Goal: Task Accomplishment & Management: Manage account settings

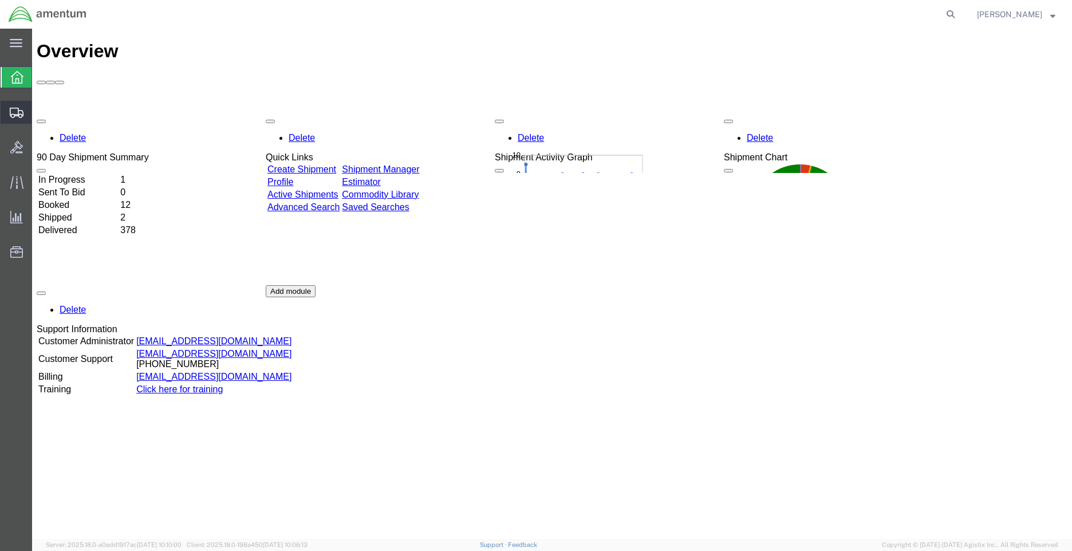
click at [0, 0] on span "Shipment Manager" at bounding box center [0, 0] width 0 height 0
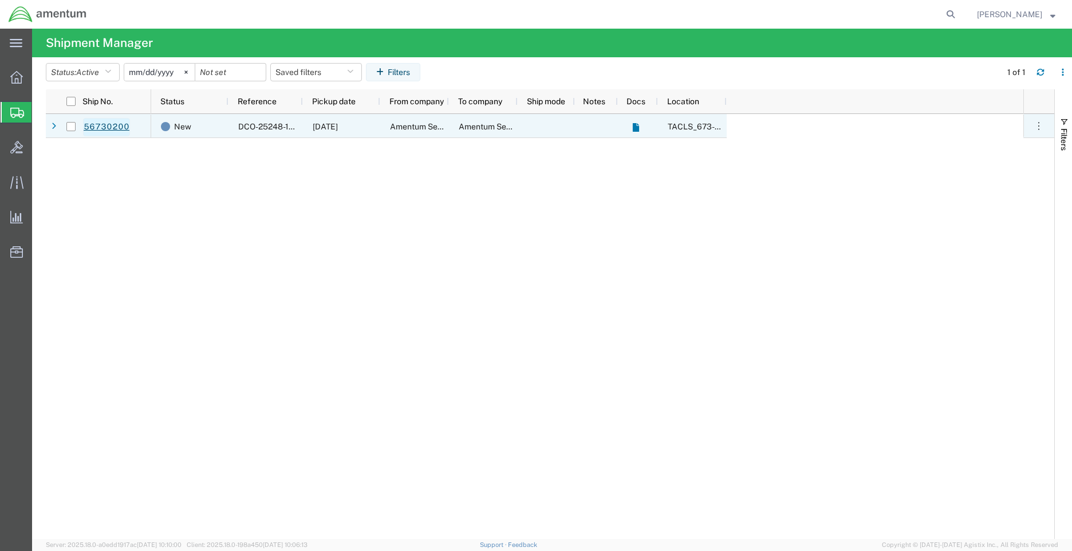
click at [106, 131] on link "56730200" at bounding box center [106, 127] width 47 height 18
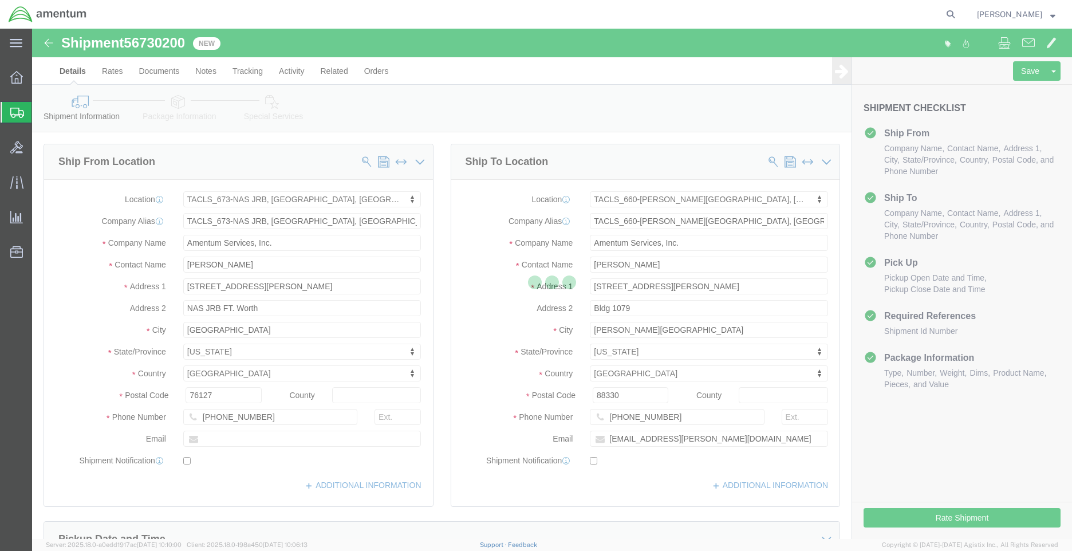
select select "42735"
select select "42729"
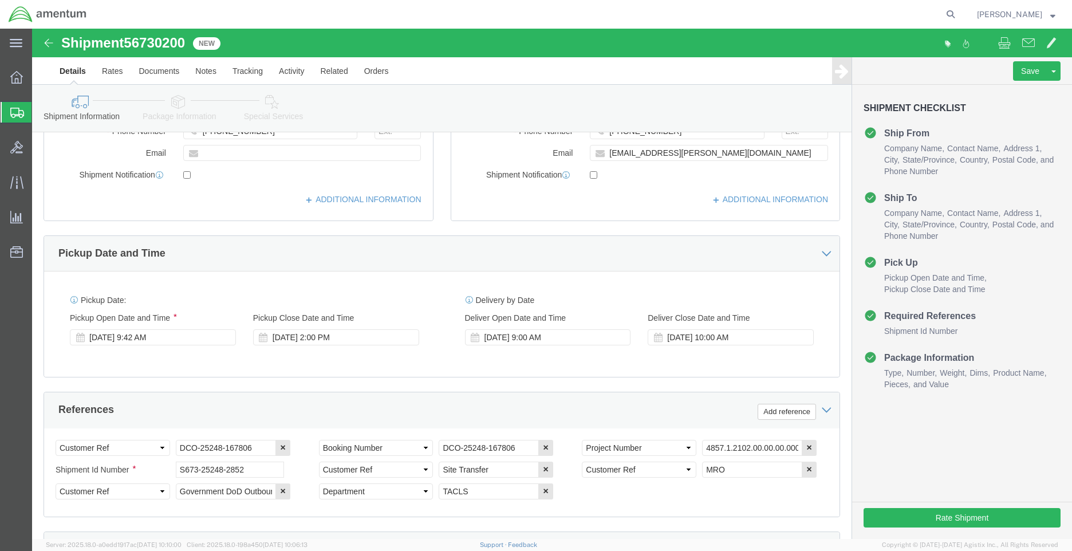
scroll to position [286, 0]
click button "Rate Shipment"
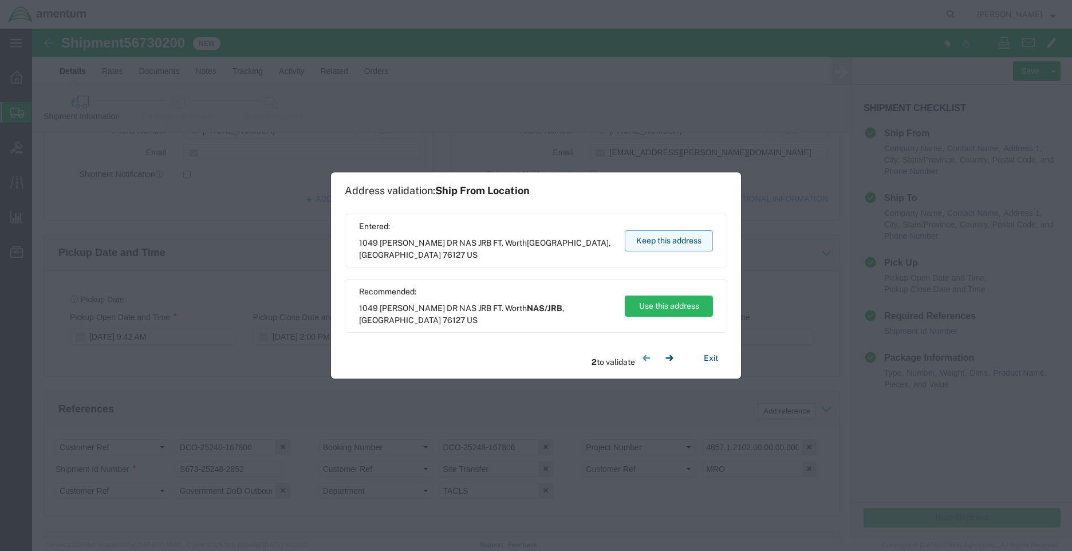
click at [700, 246] on button "Keep this address" at bounding box center [669, 240] width 88 height 21
click at [691, 241] on button "Keep this address" at bounding box center [669, 240] width 88 height 21
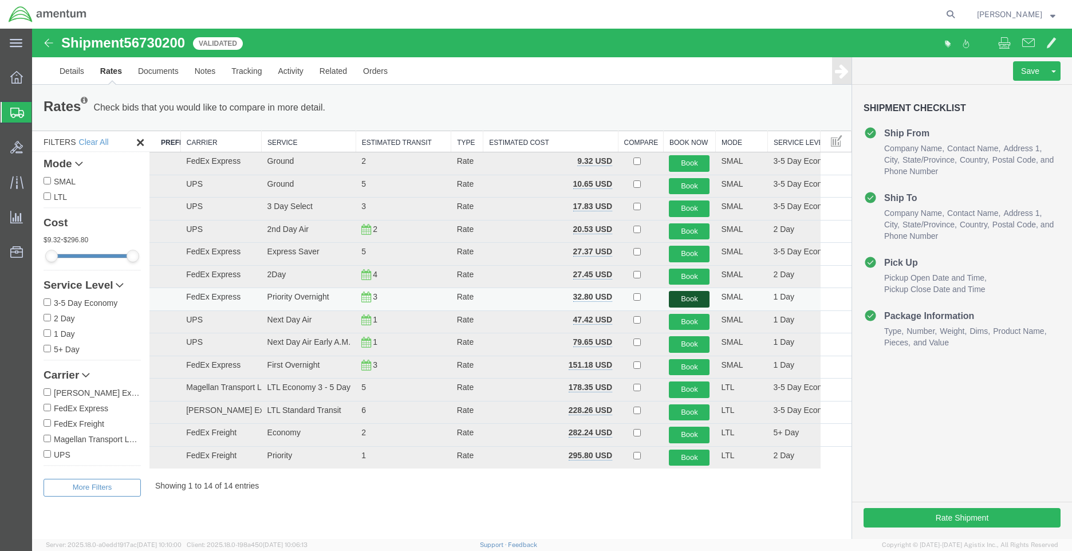
click at [689, 296] on button "Book" at bounding box center [689, 299] width 41 height 17
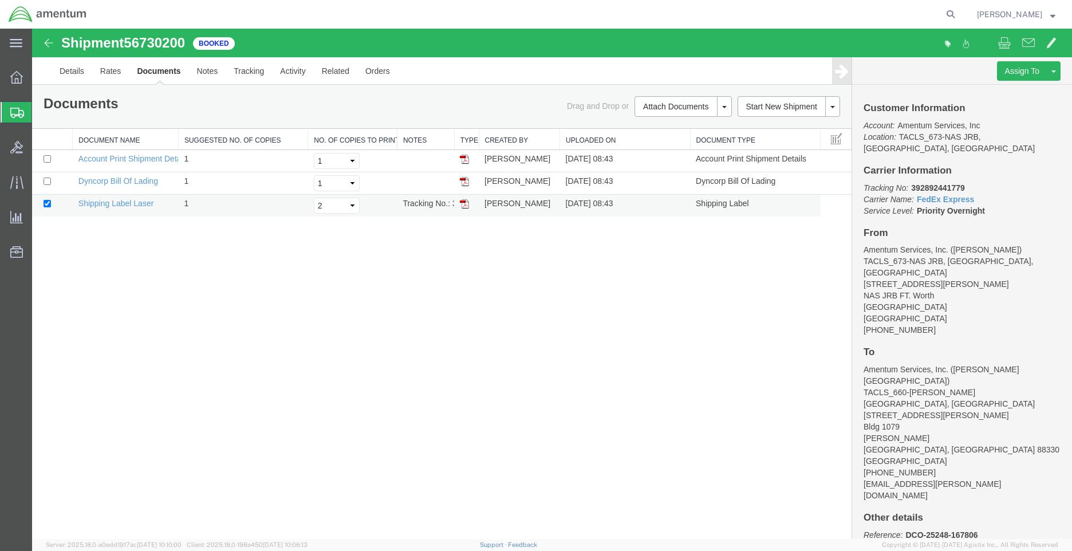
click at [462, 205] on img at bounding box center [464, 203] width 9 height 9
click at [74, 72] on link "Details" at bounding box center [72, 70] width 41 height 27
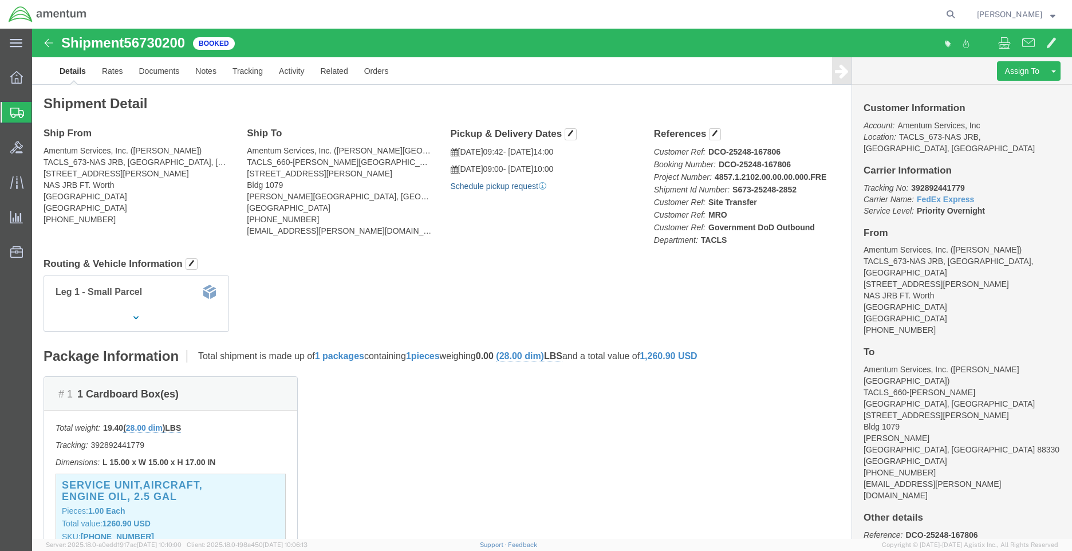
click link "Schedule pickup request"
click at [21, 78] on icon at bounding box center [16, 77] width 13 height 13
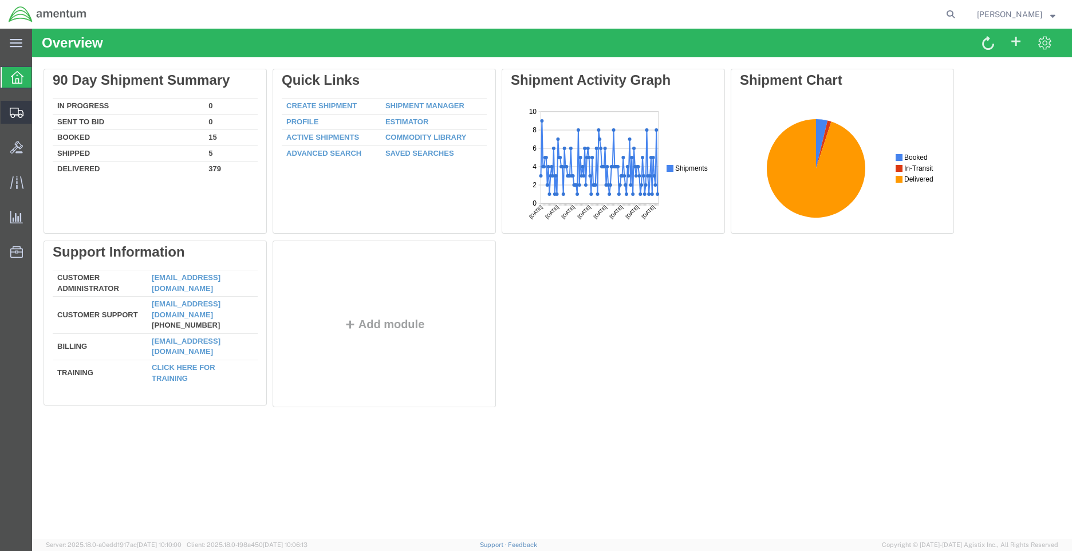
drag, startPoint x: 15, startPoint y: 111, endPoint x: 64, endPoint y: 127, distance: 50.9
click at [15, 111] on icon at bounding box center [17, 113] width 14 height 10
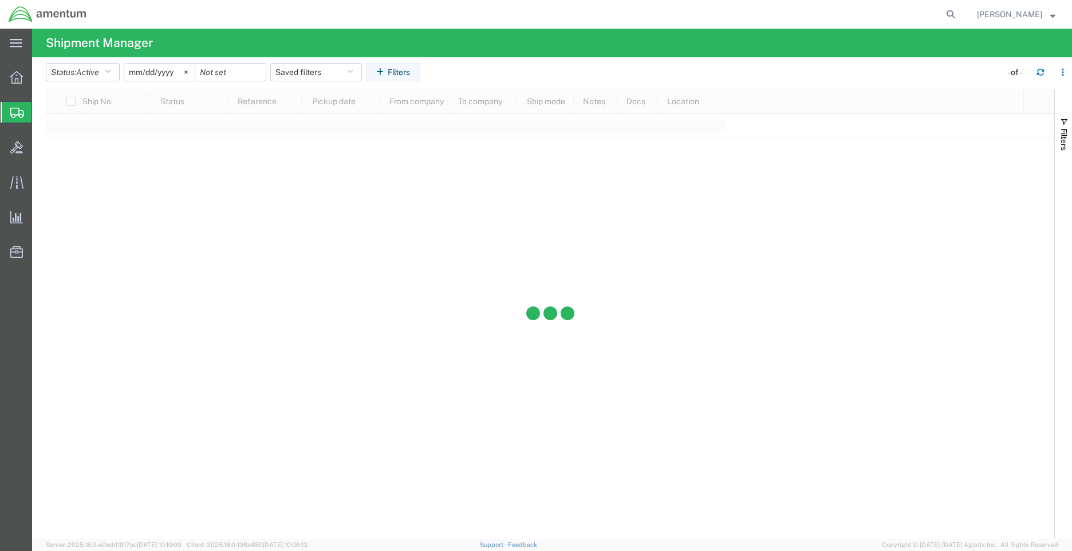
click at [0, 0] on span "Shipment Manager" at bounding box center [0, 0] width 0 height 0
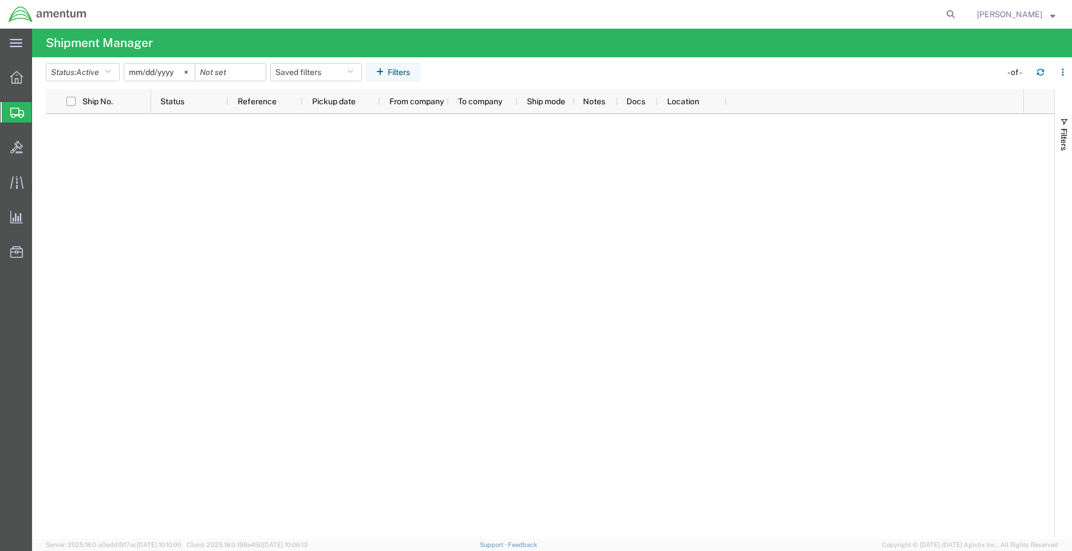
click at [0, 0] on span "Shipment Manager" at bounding box center [0, 0] width 0 height 0
click at [19, 78] on icon at bounding box center [16, 77] width 13 height 13
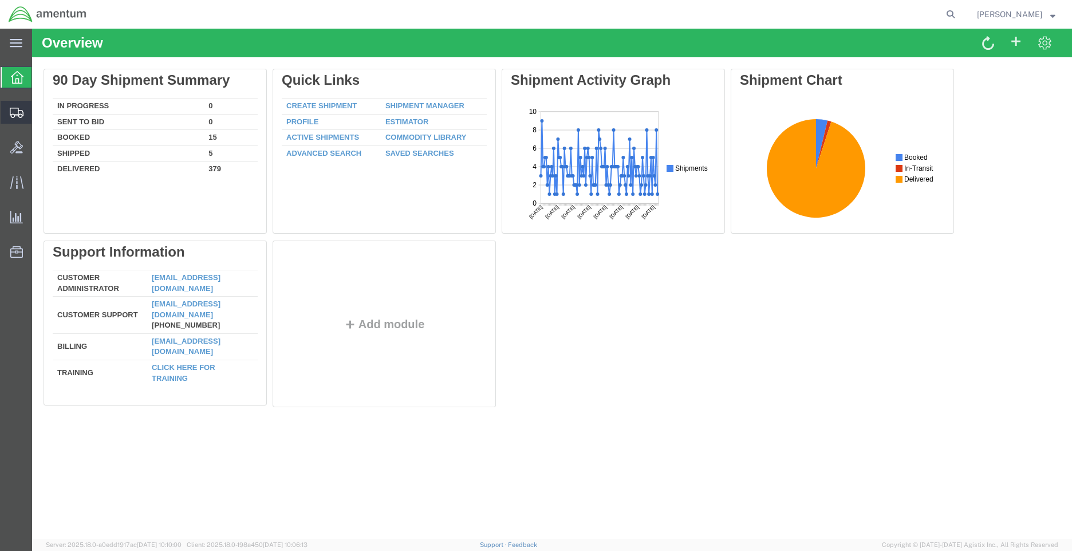
click at [17, 110] on icon at bounding box center [17, 113] width 14 height 10
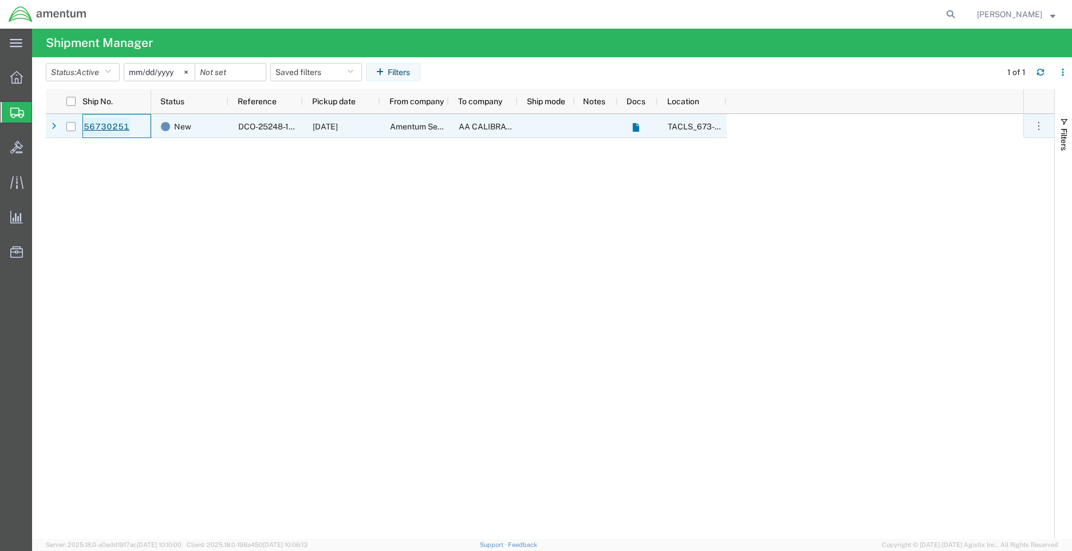
click at [113, 123] on link "56730251" at bounding box center [106, 127] width 47 height 18
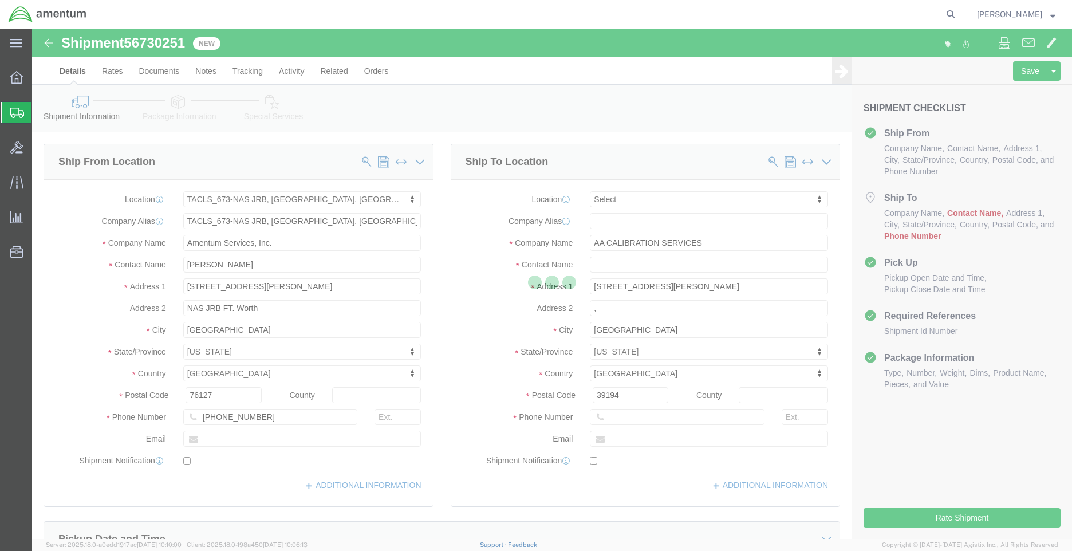
select select "42735"
select select
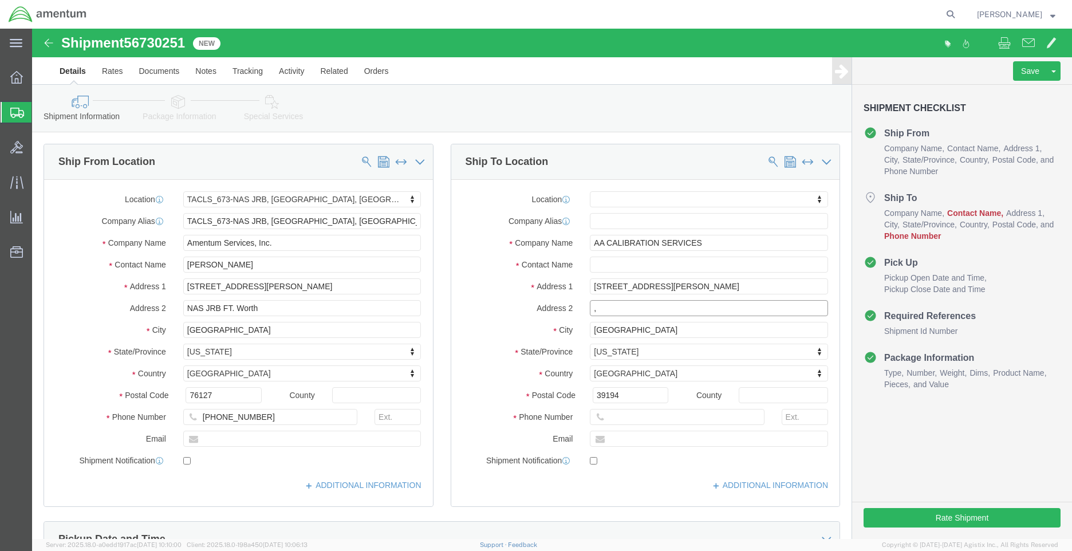
click input ","
click input "text"
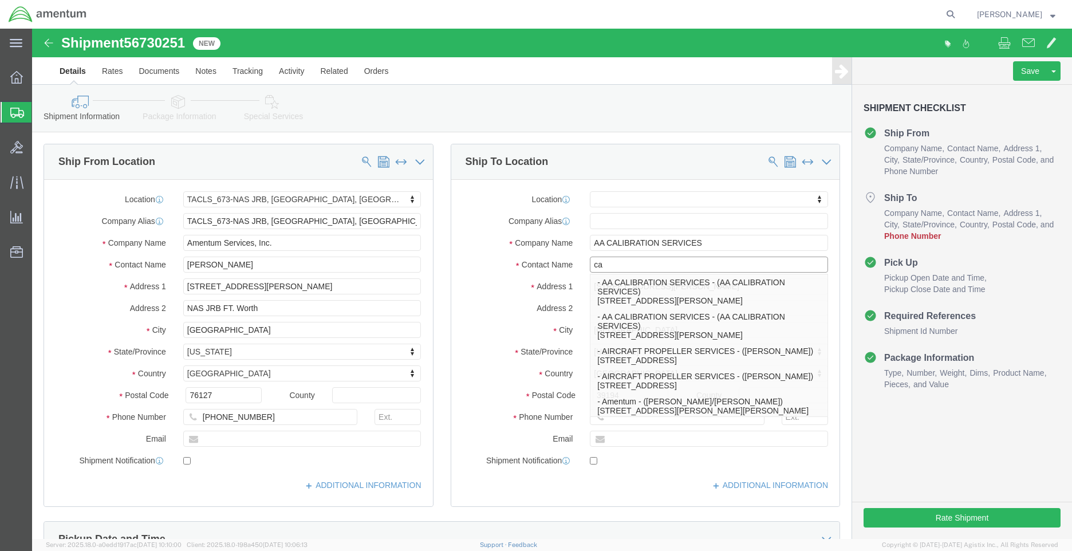
type input "c"
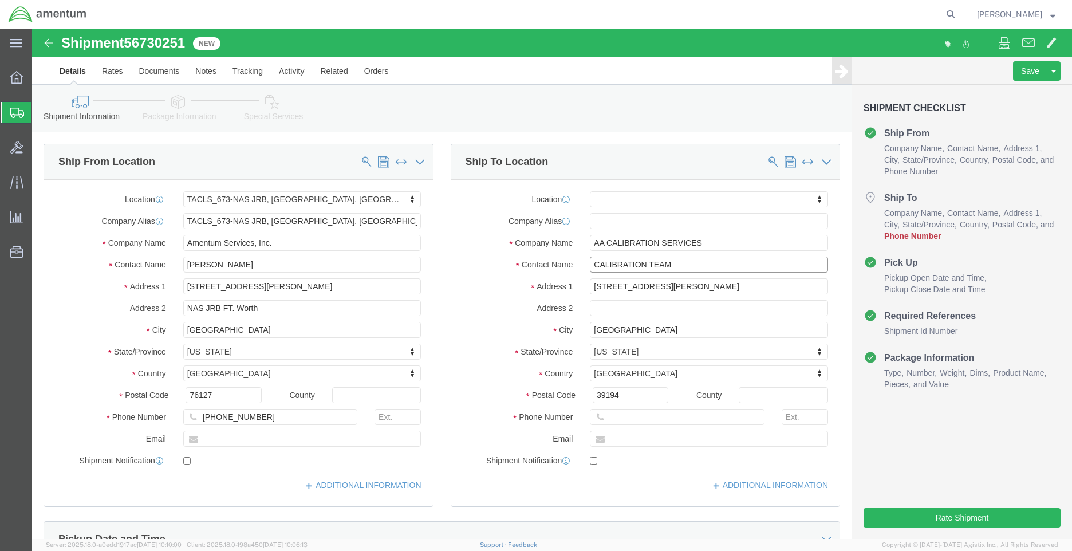
type input "CALIBRATION TEAM"
click input "text"
type input "[PHONE_NUMBER]"
click div "Please fix the following errors Ship From Location Location TACLS_673-[GEOGRAPH…"
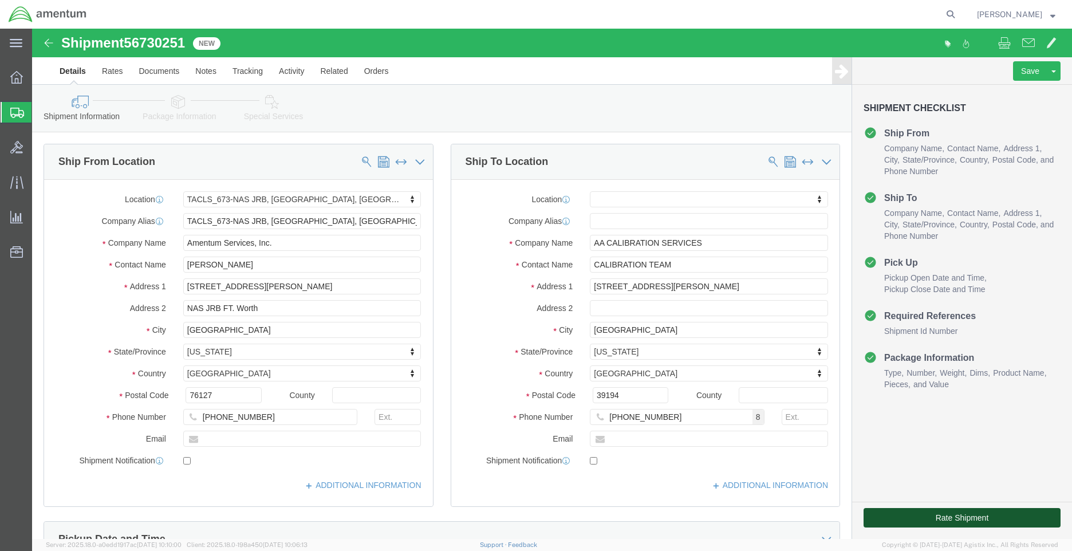
click button "Rate Shipment"
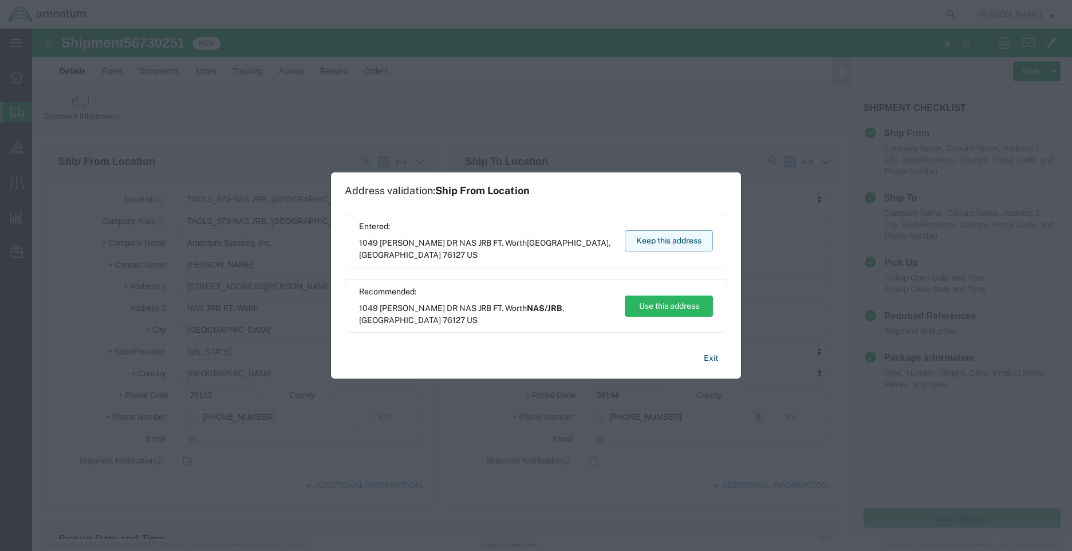
click at [668, 245] on button "Keep this address" at bounding box center [669, 240] width 88 height 21
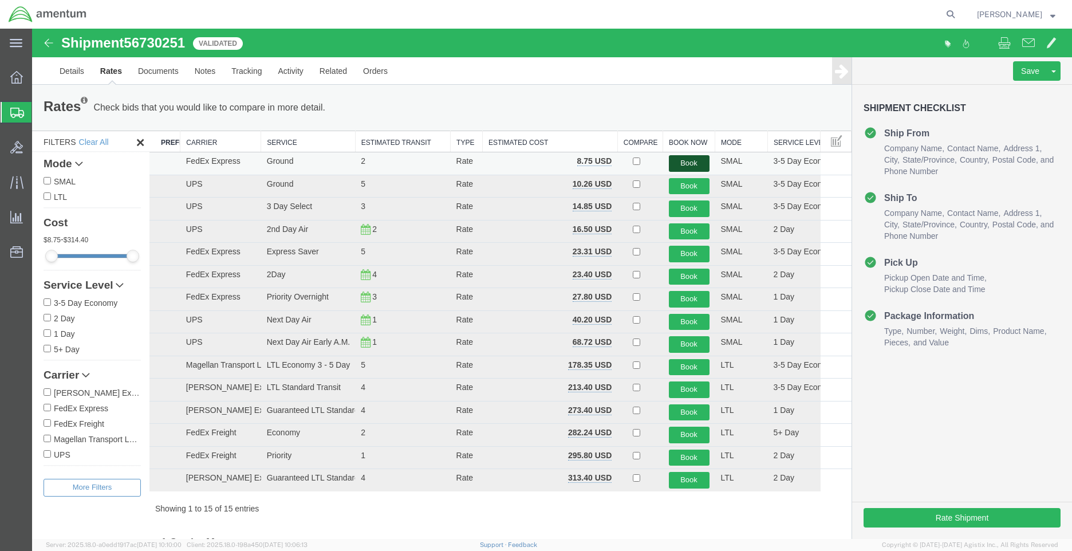
click at [690, 160] on button "Book" at bounding box center [689, 163] width 41 height 17
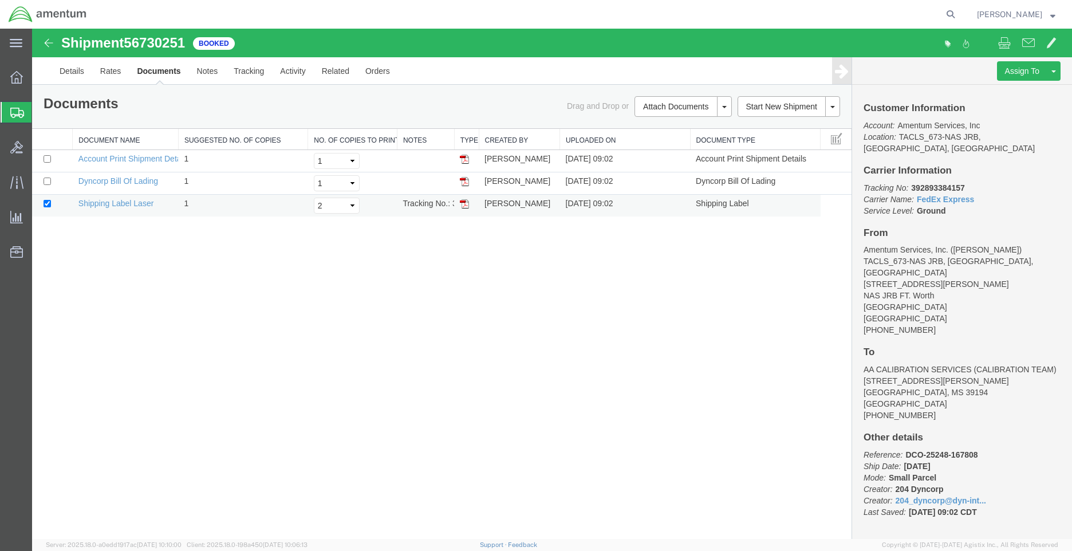
click at [465, 203] on img at bounding box center [464, 203] width 9 height 9
click at [70, 66] on link "Details" at bounding box center [72, 70] width 41 height 27
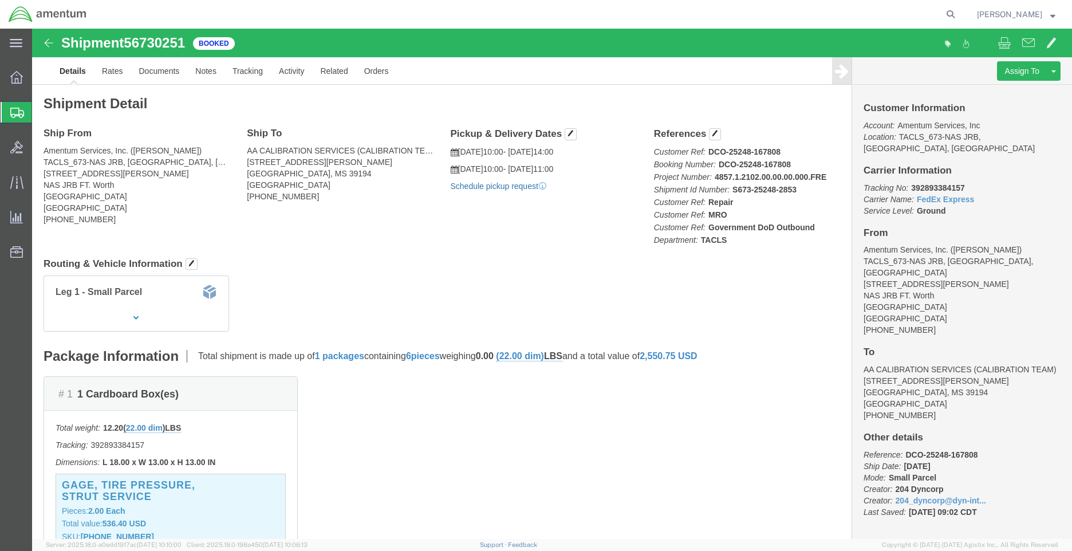
click link "Schedule pickup request"
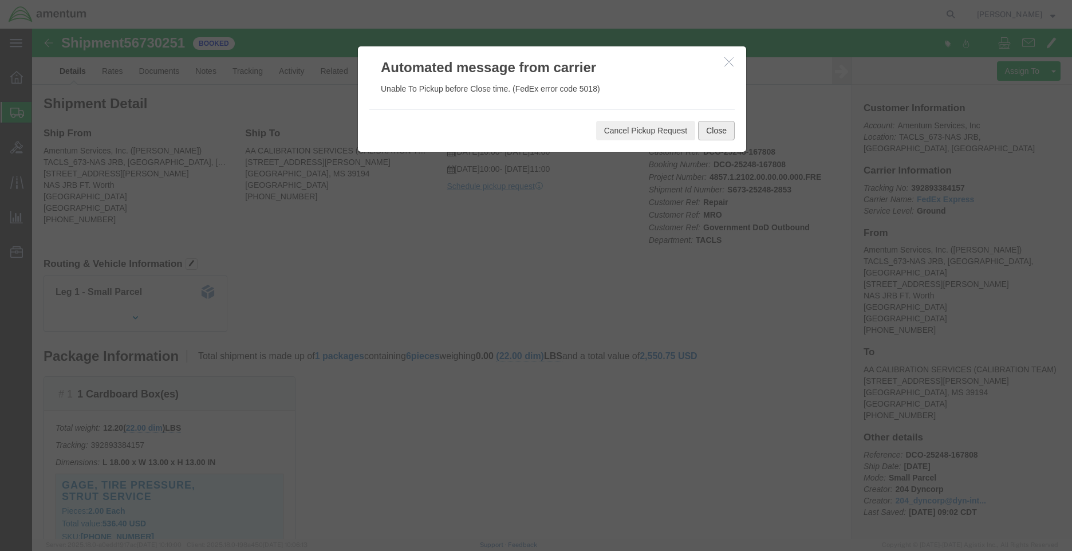
click button "Close"
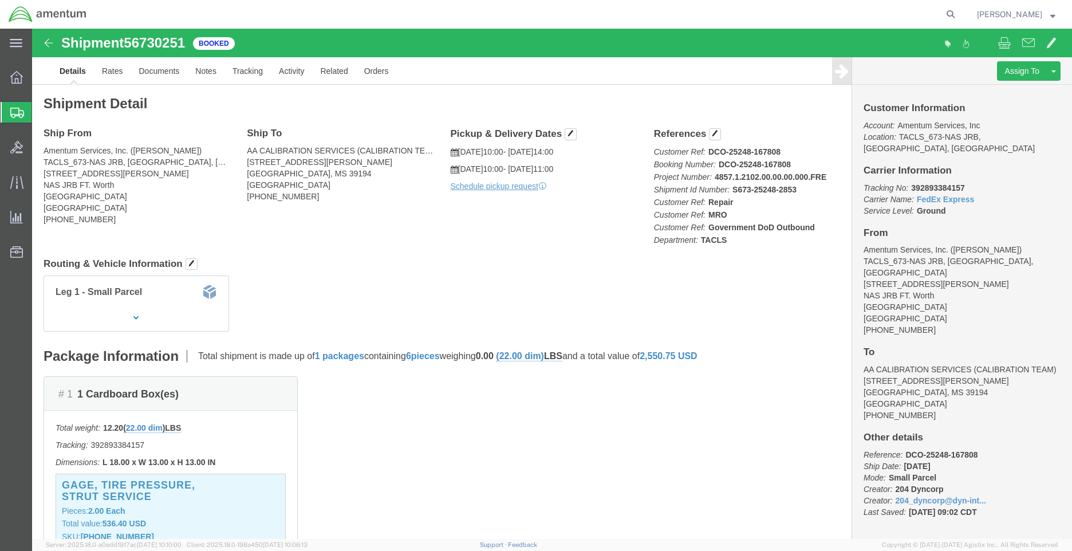
click h4 "Routing & Vehicle Information"
click span "button"
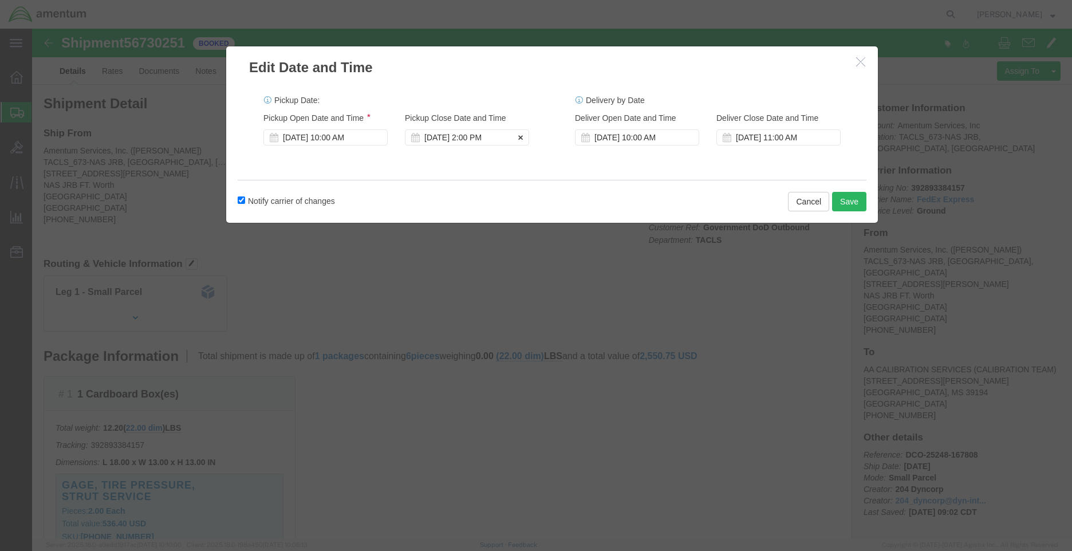
click div "[DATE] 2:00 PM"
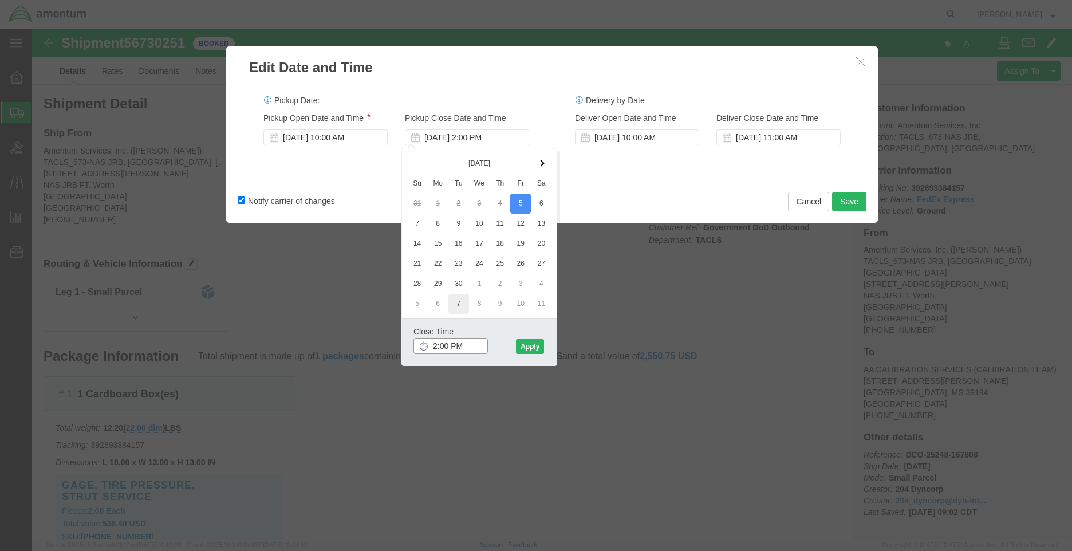
type input "3:00 PM"
click button "Apply"
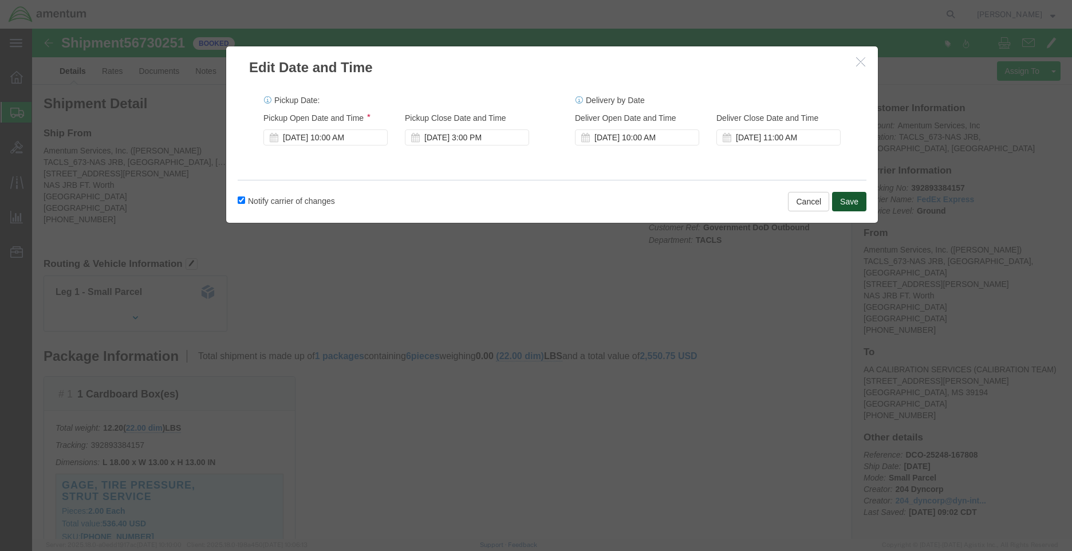
click button "Save"
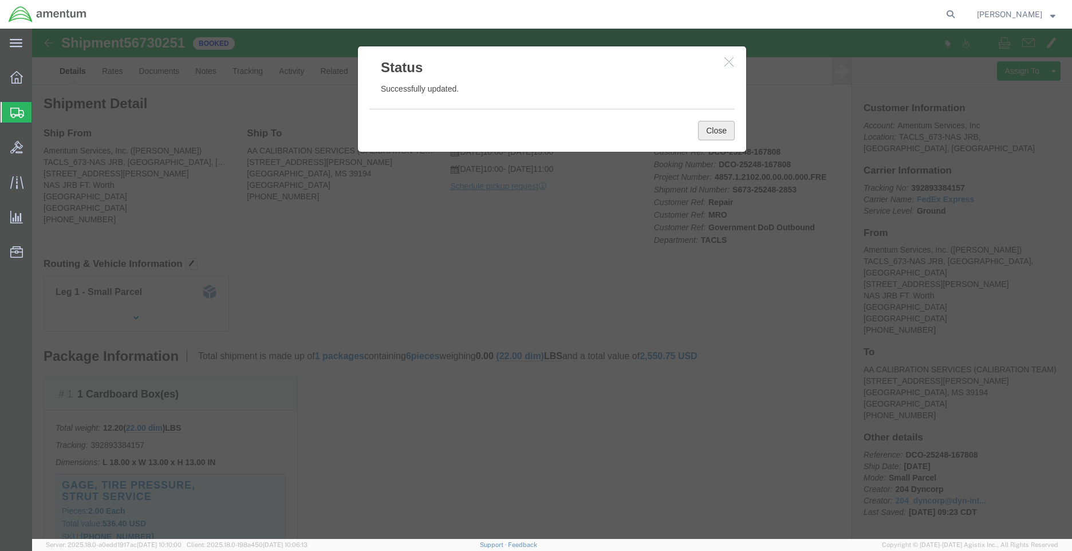
click button "Close"
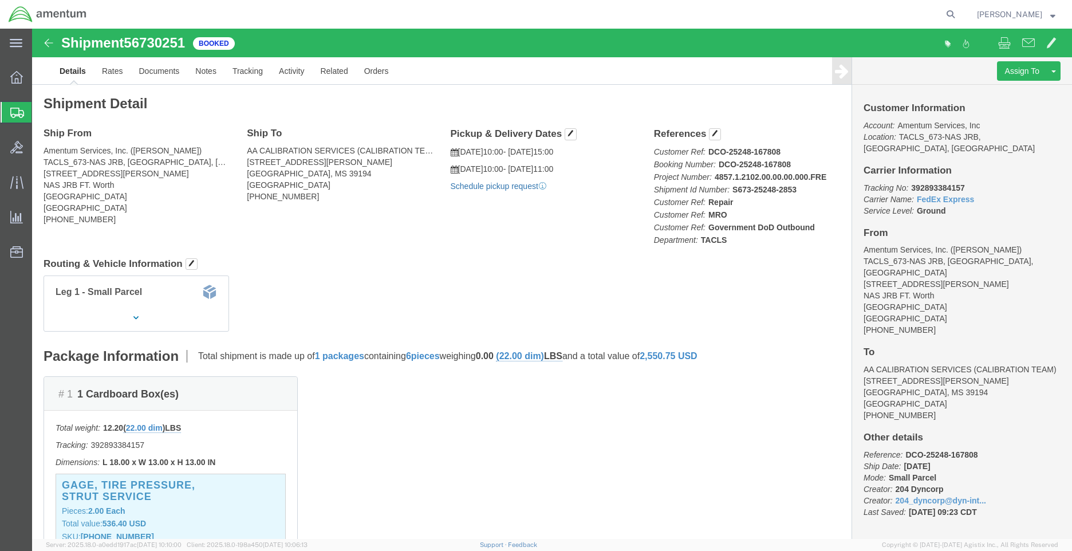
click link "Schedule pickup request"
click at [955, 16] on strong "button" at bounding box center [1052, 14] width 5 height 4
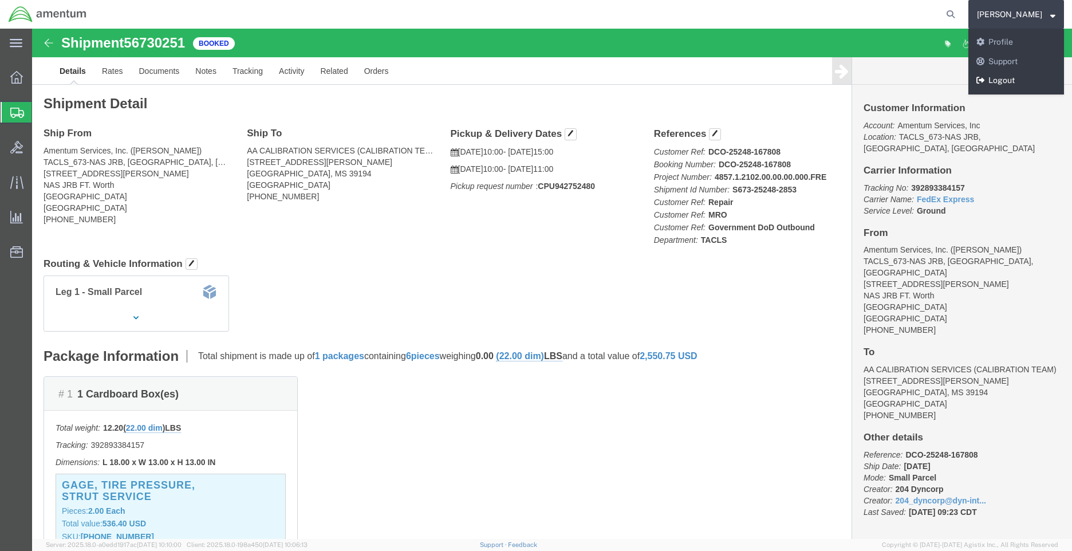
click at [955, 76] on link "Logout" at bounding box center [1017, 80] width 96 height 19
